Goal: Transaction & Acquisition: Book appointment/travel/reservation

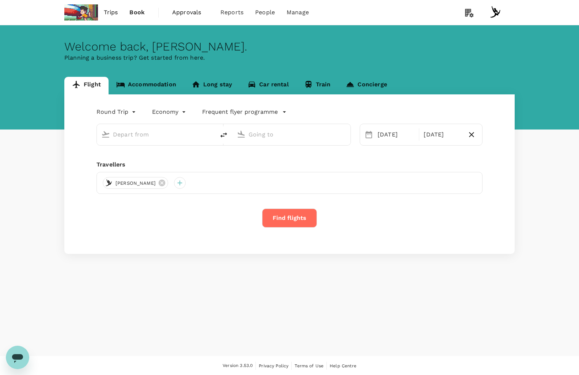
type input "business"
type input "Singapore Changi (SIN)"
type input "Hong Kong Intl (HKG)"
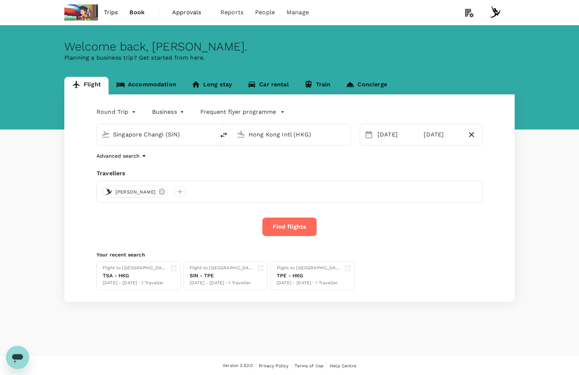
click at [45, 176] on div "Flight Accommodation Long stay Car rental Train Concierge Round Trip roundtrip …" at bounding box center [289, 189] width 579 height 225
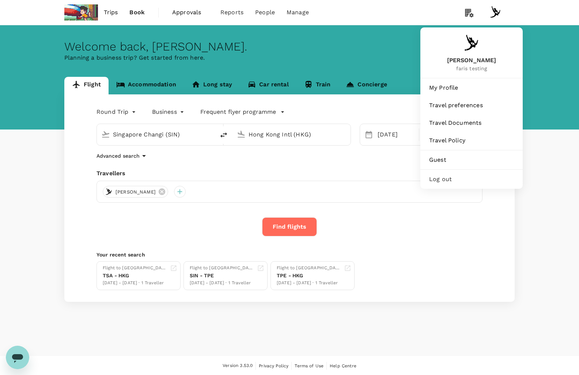
click at [499, 11] on img at bounding box center [496, 12] width 15 height 15
click at [497, 6] on img at bounding box center [496, 12] width 15 height 15
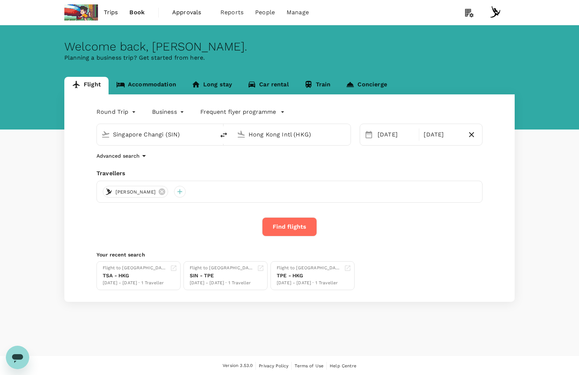
click at [496, 9] on img at bounding box center [496, 12] width 15 height 15
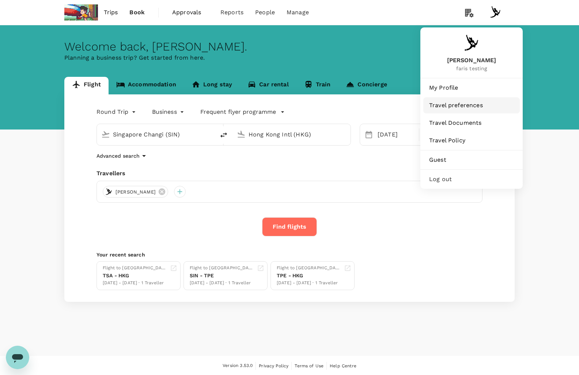
click at [475, 108] on span "Travel preferences" at bounding box center [471, 105] width 85 height 9
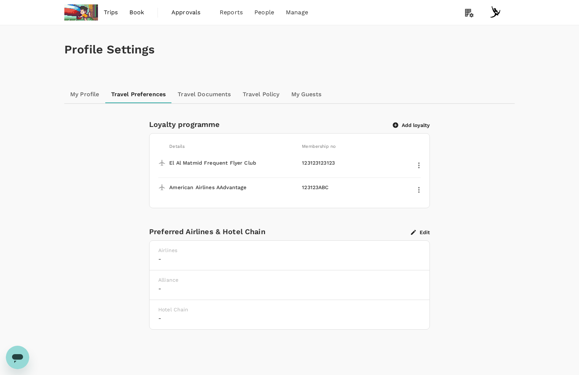
click at [517, 198] on div "Profile Settings My Profile Travel Preferences Travel Documents Travel Policy M…" at bounding box center [290, 204] width 468 height 358
click at [139, 19] on link "Book" at bounding box center [137, 12] width 26 height 25
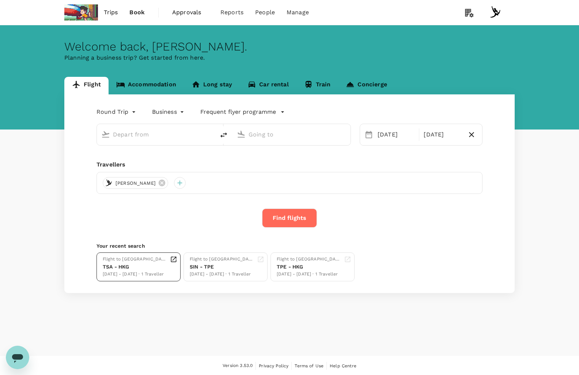
click at [158, 263] on div "TSA - HKG" at bounding box center [135, 267] width 64 height 8
type input "Singapore Changi (SIN)"
type input "Hong Kong Intl (HKG)"
type input "Taipei Songshan (TSA)"
type input "Hong Kong Intl (HKG)"
